Goal: Information Seeking & Learning: Learn about a topic

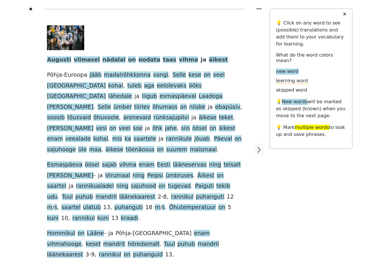
click at [186, 140] on div "Augusti viimasel nädalal on oodata taas [PERSON_NAME] äikest Põhja-Euroopa jääb…" at bounding box center [145, 142] width 196 height 234
click at [259, 9] on icon at bounding box center [259, 8] width 5 height 1
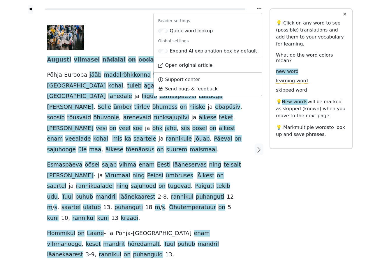
click at [31, 136] on div at bounding box center [30, 149] width 21 height 271
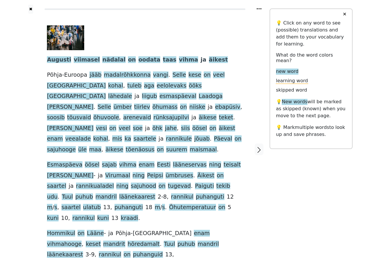
click at [145, 136] on div "Augusti viimasel nädalal on oodata taas [PERSON_NAME] äikest Põhja-Euroopa jääb…" at bounding box center [145, 142] width 196 height 234
click at [57, 60] on span "Augusti" at bounding box center [59, 59] width 24 height 7
click at [80, 60] on span "viimasel" at bounding box center [87, 59] width 26 height 7
click at [102, 60] on span "nädalal" at bounding box center [113, 59] width 23 height 7
click at [128, 60] on span "on" at bounding box center [132, 59] width 8 height 7
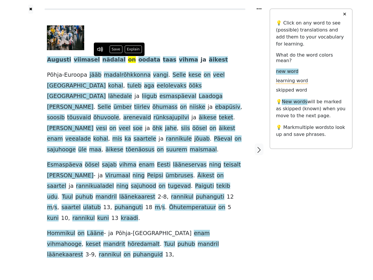
click at [138, 60] on span "oodata" at bounding box center [149, 59] width 22 height 7
click at [163, 60] on span "taas" at bounding box center [170, 59] width 14 height 7
